Goal: Find contact information: Find contact information

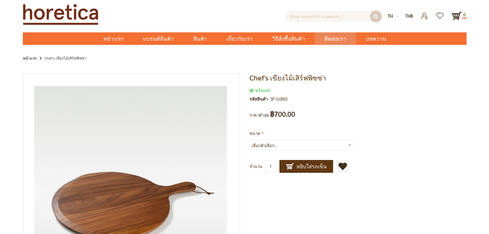
click at [324, 39] on span "ติดต่อเรา" at bounding box center [335, 38] width 22 height 13
click at [336, 41] on span "ติดต่อเรา" at bounding box center [335, 38] width 22 height 13
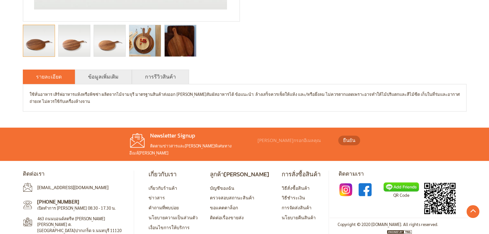
scroll to position [274, 0]
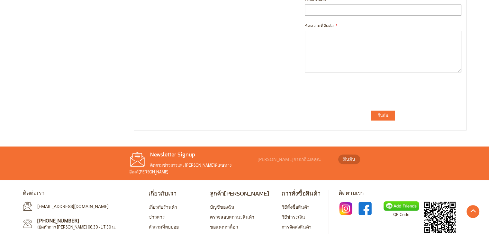
scroll to position [224, 0]
